Goal: Task Accomplishment & Management: Complete application form

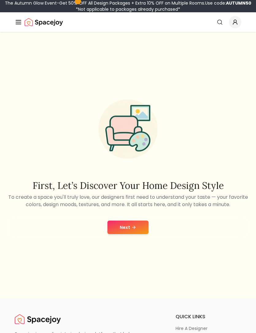
click at [138, 234] on button "Next" at bounding box center [127, 227] width 41 height 14
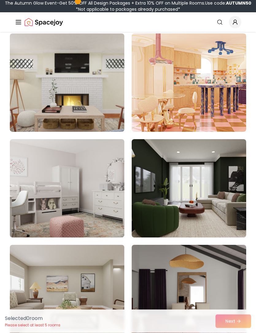
scroll to position [185, 0]
click at [219, 209] on img at bounding box center [189, 188] width 114 height 98
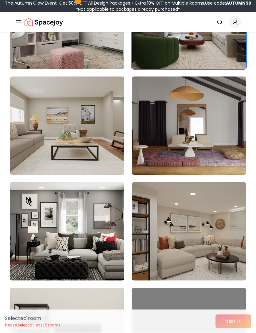
scroll to position [353, 0]
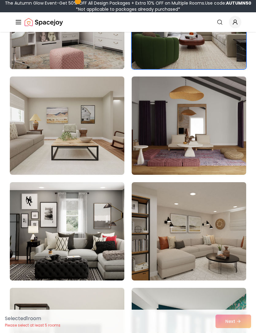
click at [99, 244] on img at bounding box center [67, 231] width 114 height 98
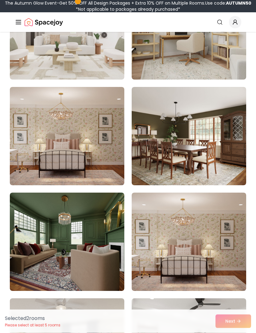
scroll to position [1295, 0]
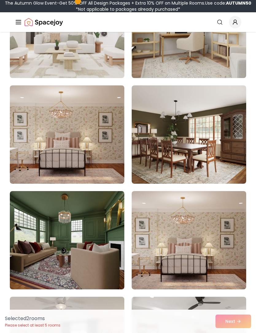
click at [114, 246] on img at bounding box center [67, 240] width 114 height 98
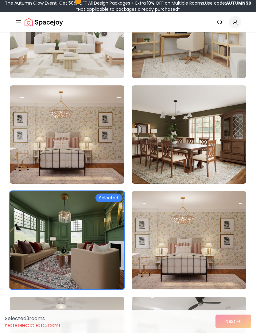
click at [116, 239] on img at bounding box center [67, 240] width 114 height 98
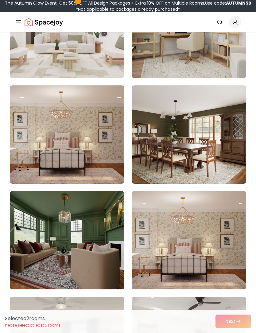
click at [106, 246] on img at bounding box center [67, 240] width 114 height 98
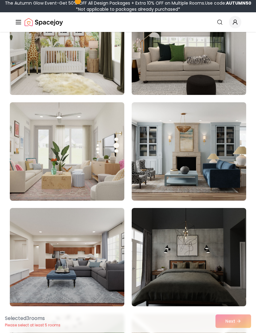
scroll to position [1806, 0]
click at [201, 264] on img at bounding box center [189, 257] width 114 height 98
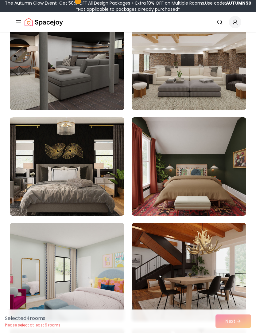
scroll to position [3058, 0]
click at [98, 190] on img at bounding box center [67, 166] width 114 height 98
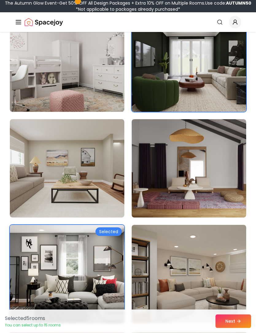
scroll to position [316, 0]
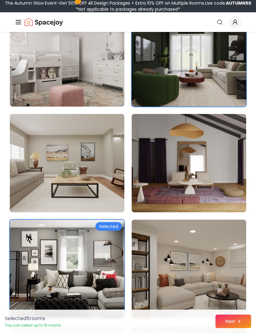
click at [194, 159] on img at bounding box center [189, 163] width 114 height 98
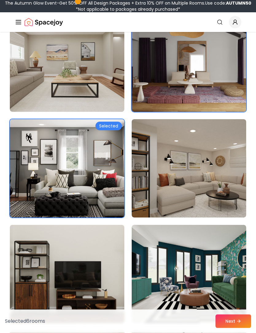
click at [225, 182] on img at bounding box center [189, 168] width 114 height 98
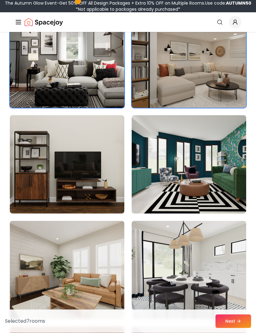
scroll to position [526, 0]
click at [115, 195] on img at bounding box center [67, 164] width 114 height 98
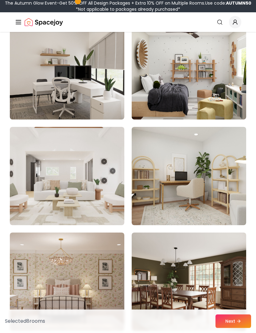
scroll to position [1153, 0]
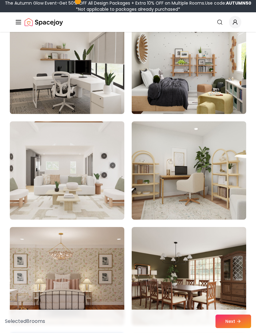
click at [204, 178] on img at bounding box center [189, 170] width 114 height 98
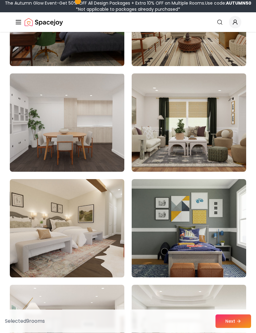
scroll to position [2151, 0]
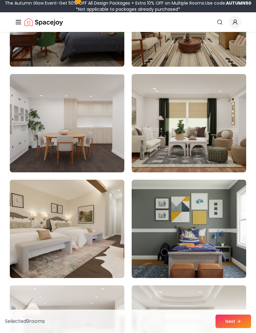
click at [236, 328] on button "Next" at bounding box center [233, 321] width 36 height 14
